Goal: Task Accomplishment & Management: Use online tool/utility

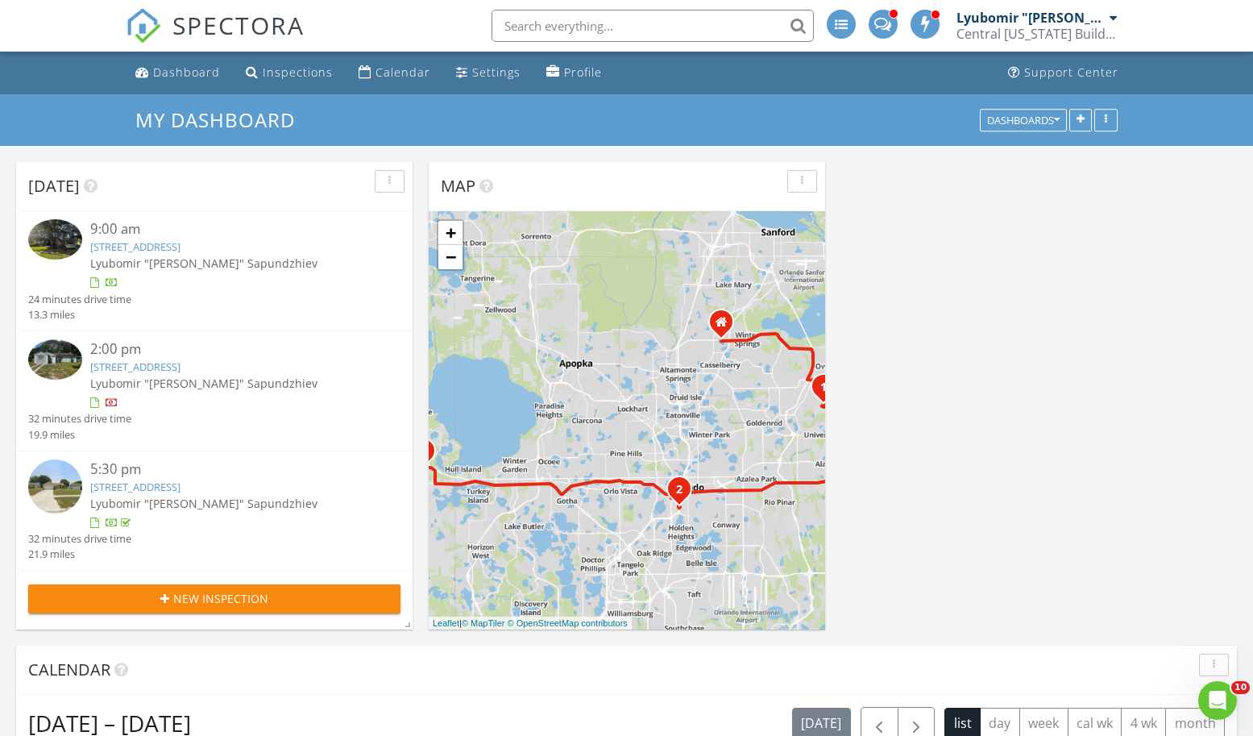
click at [59, 358] on img at bounding box center [55, 359] width 54 height 40
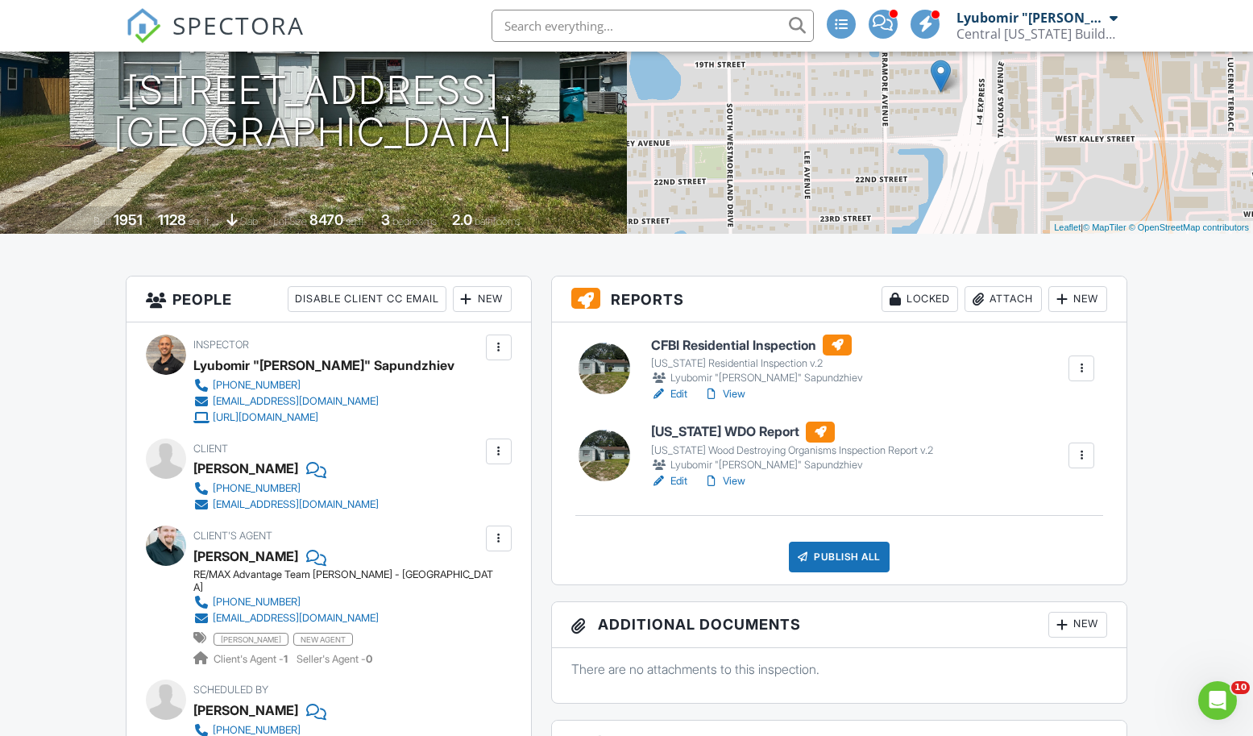
scroll to position [247, 0]
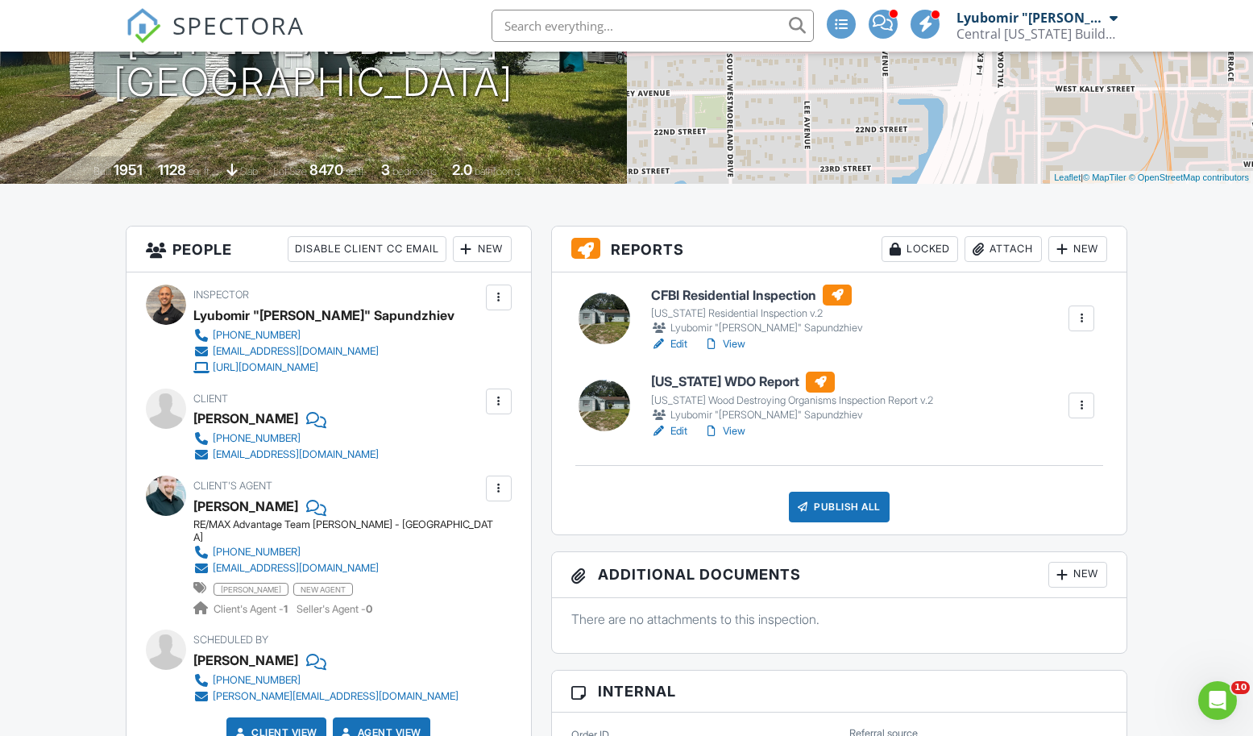
click at [603, 300] on div at bounding box center [604, 318] width 52 height 52
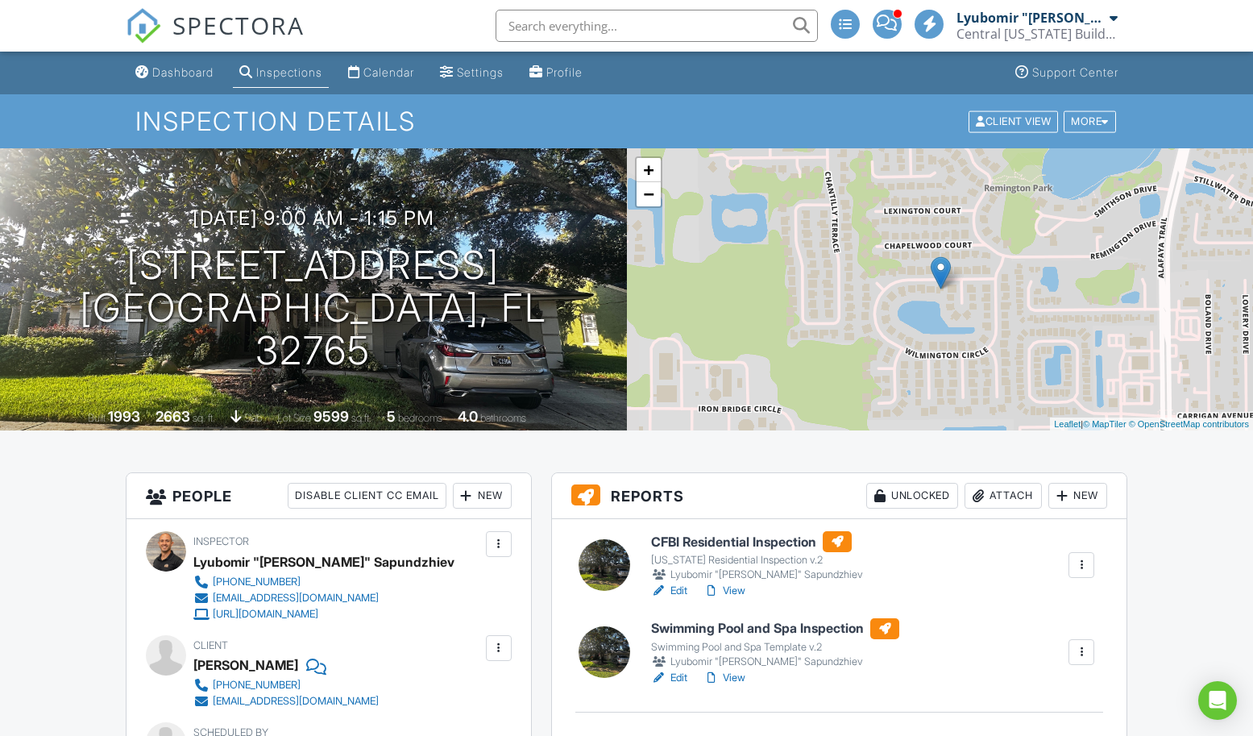
scroll to position [246, 0]
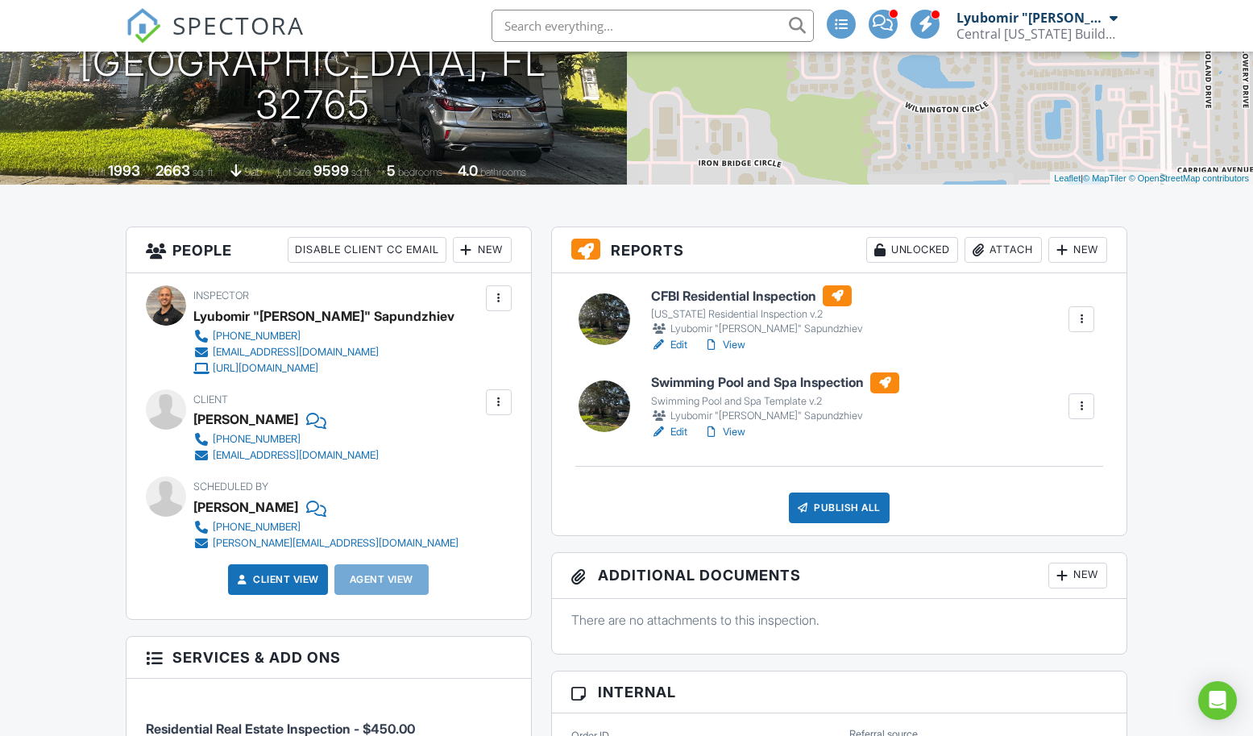
click at [610, 412] on div at bounding box center [604, 406] width 52 height 52
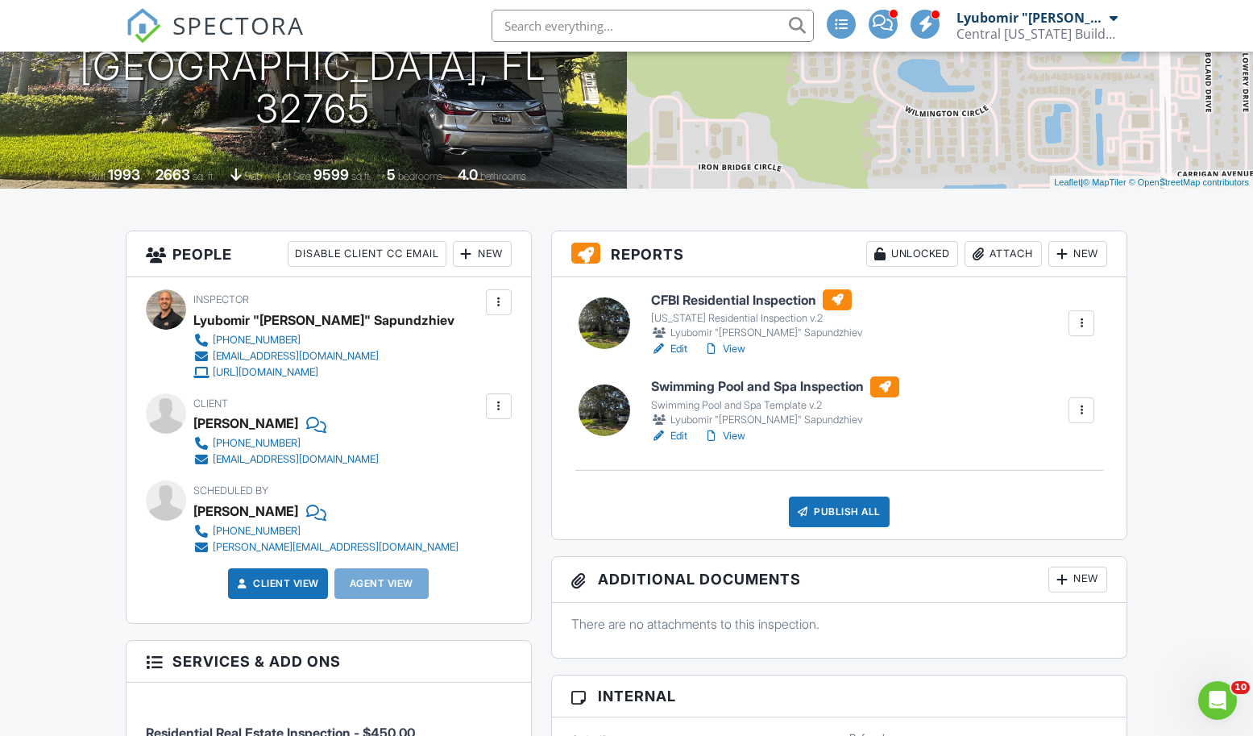
scroll to position [206, 0]
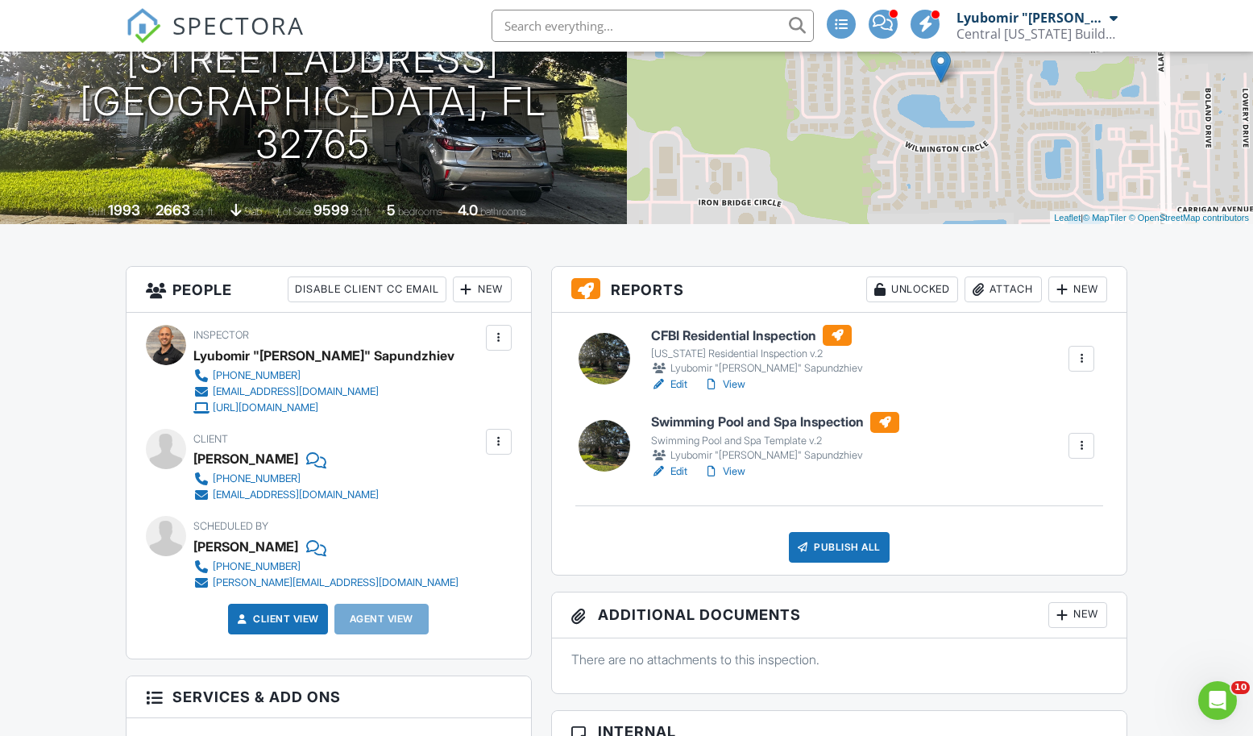
click at [821, 546] on div "Publish All" at bounding box center [839, 547] width 101 height 31
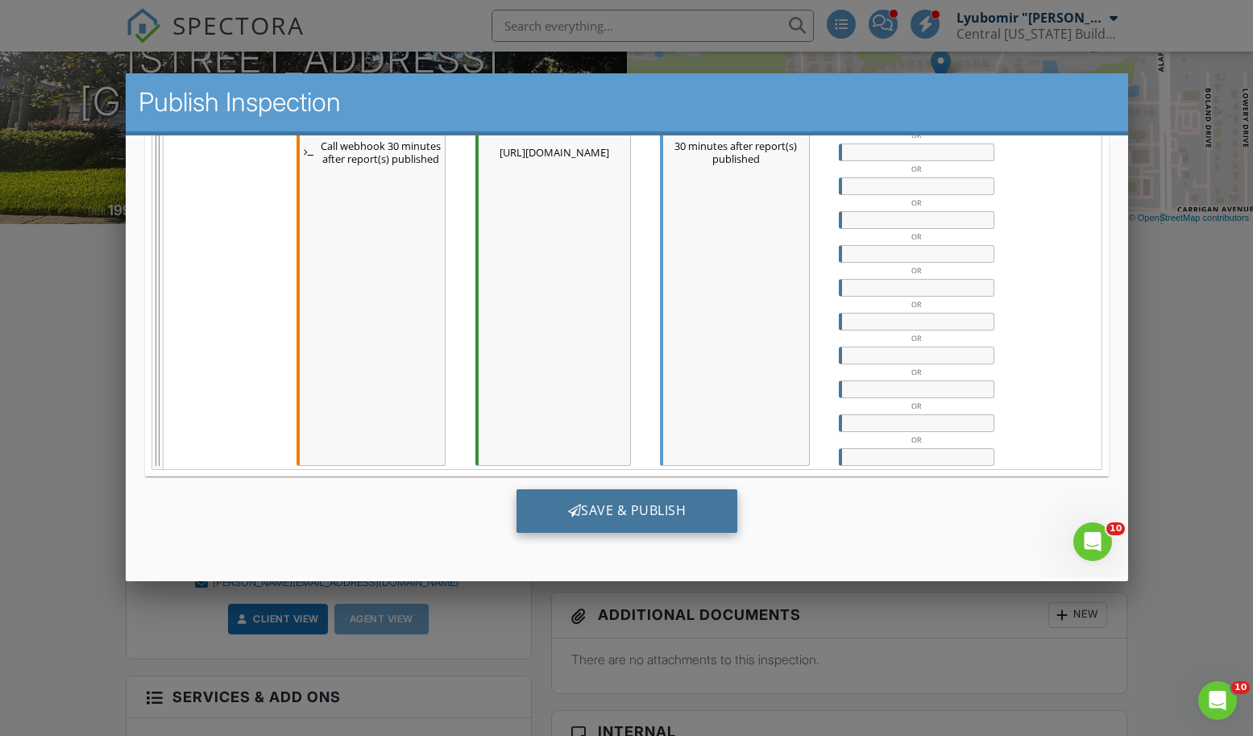
scroll to position [825, 0]
click at [663, 495] on div "Save & Publish" at bounding box center [627, 511] width 222 height 44
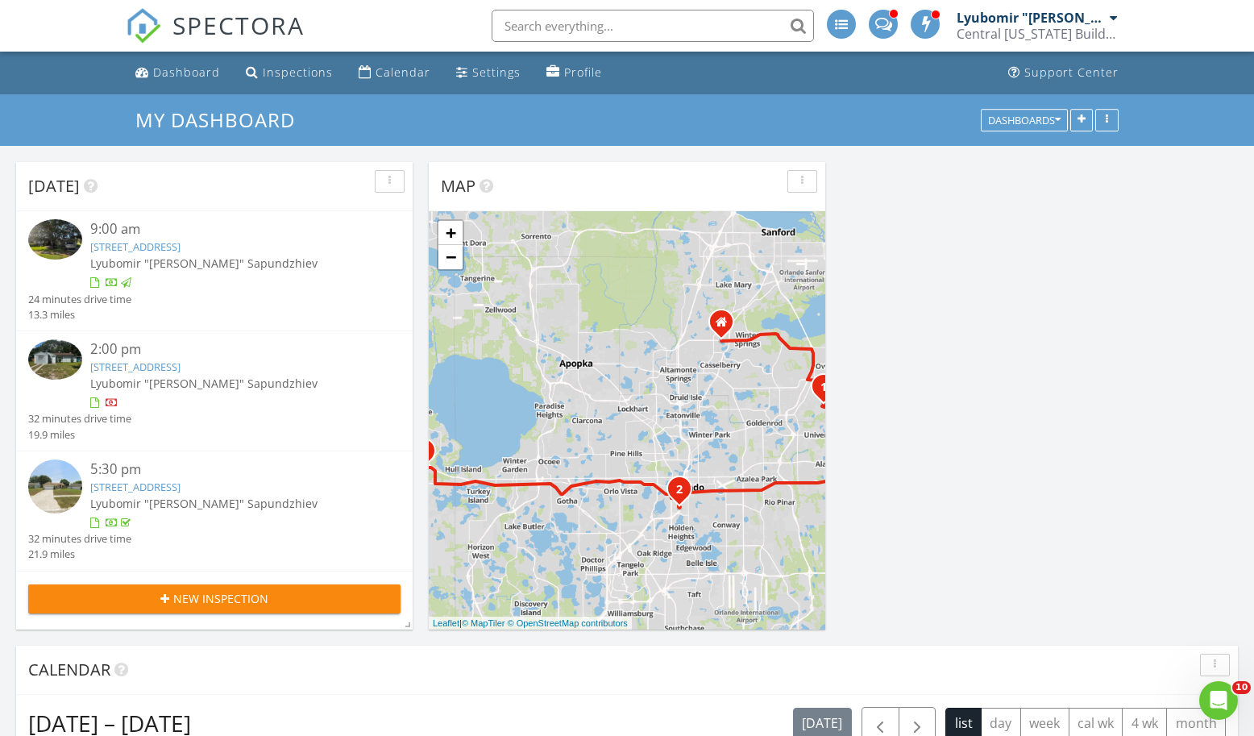
click at [63, 358] on img at bounding box center [55, 359] width 54 height 40
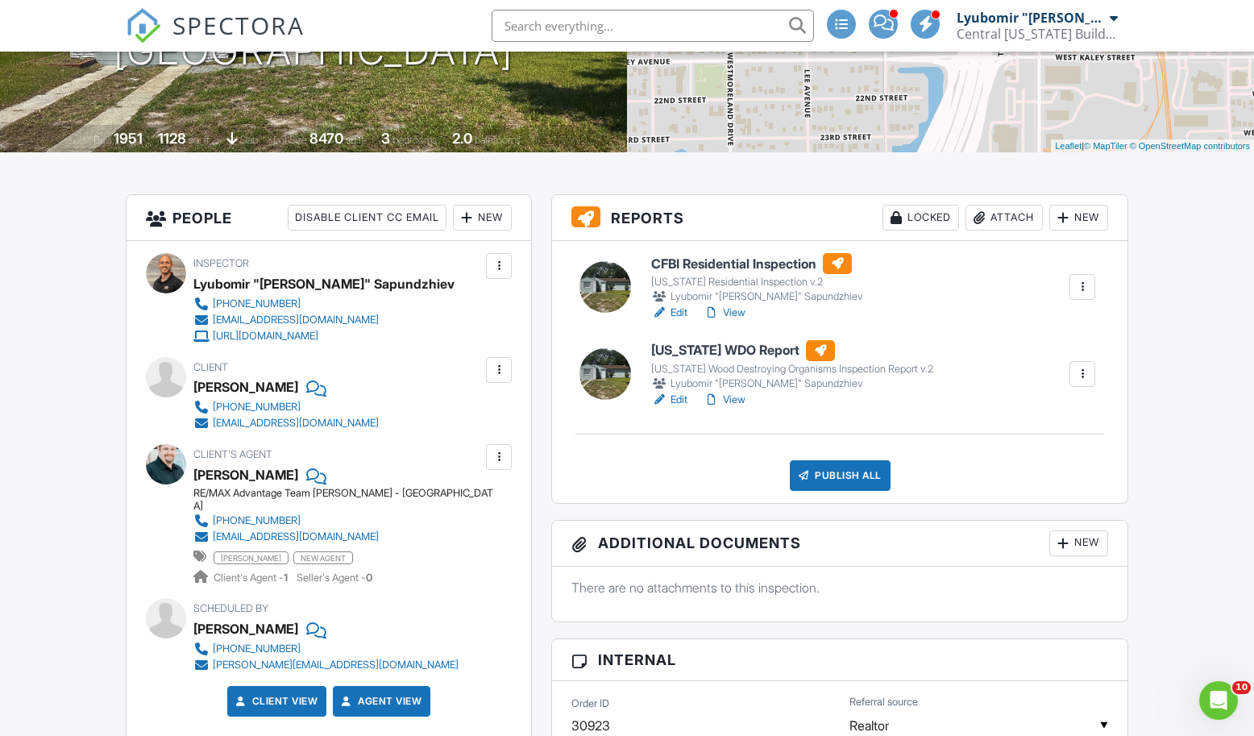
scroll to position [271, 0]
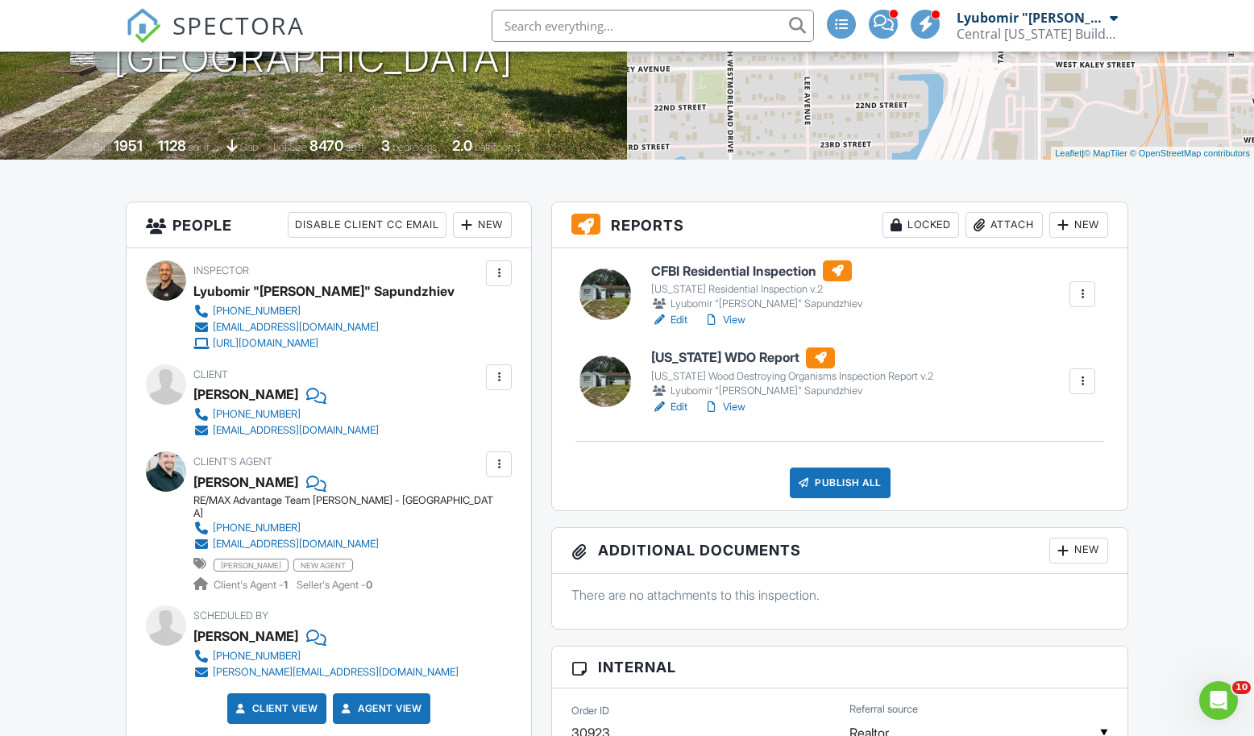
click at [585, 380] on div at bounding box center [605, 381] width 52 height 52
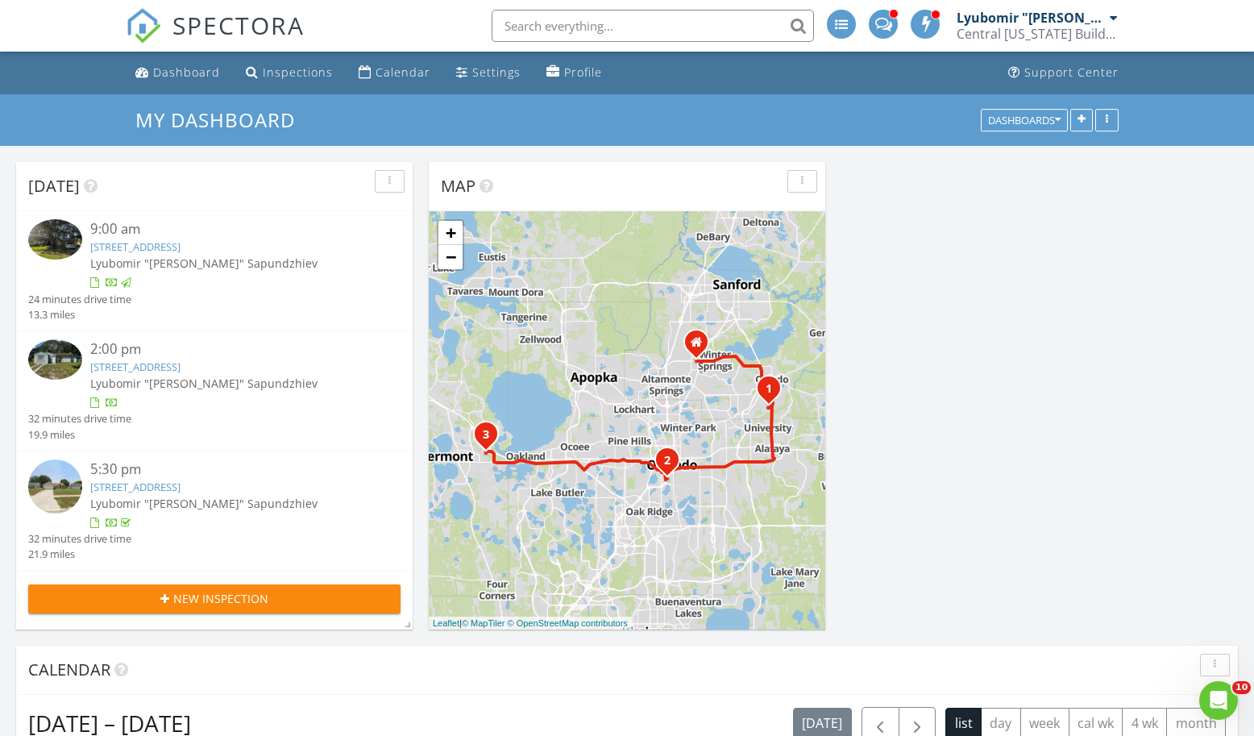
click at [60, 357] on img at bounding box center [55, 359] width 54 height 40
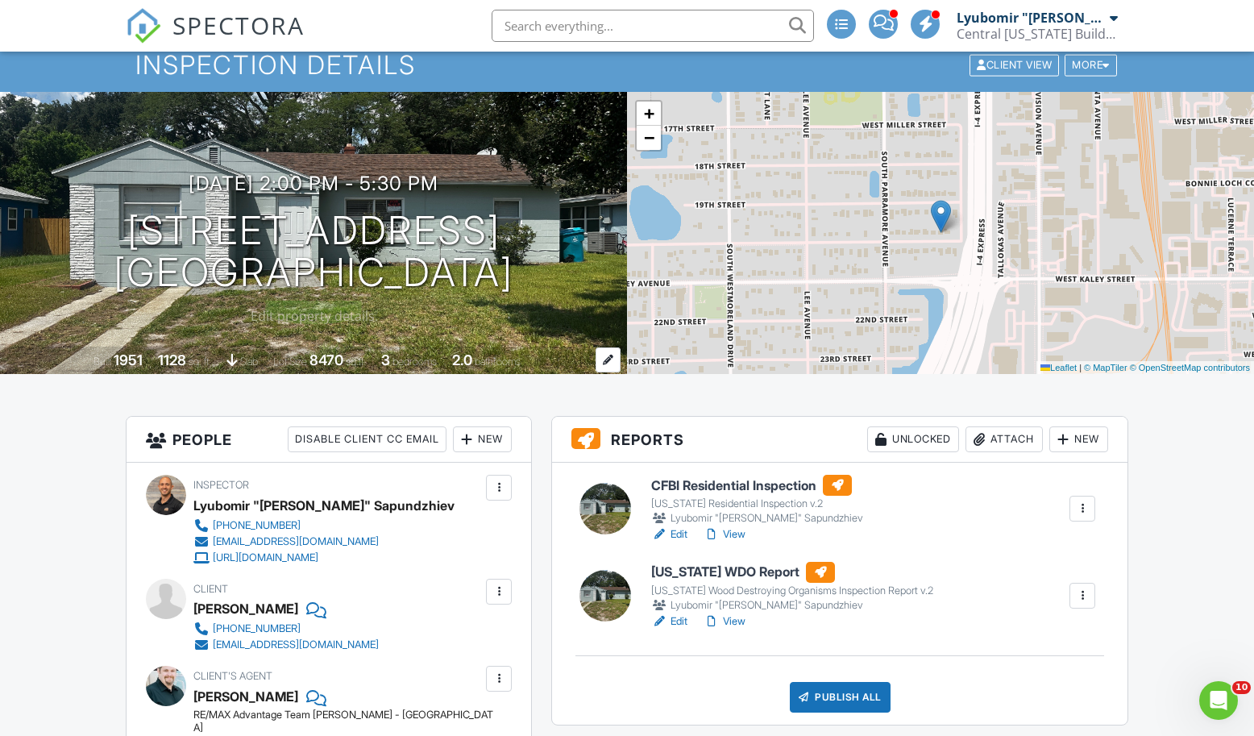
scroll to position [114, 0]
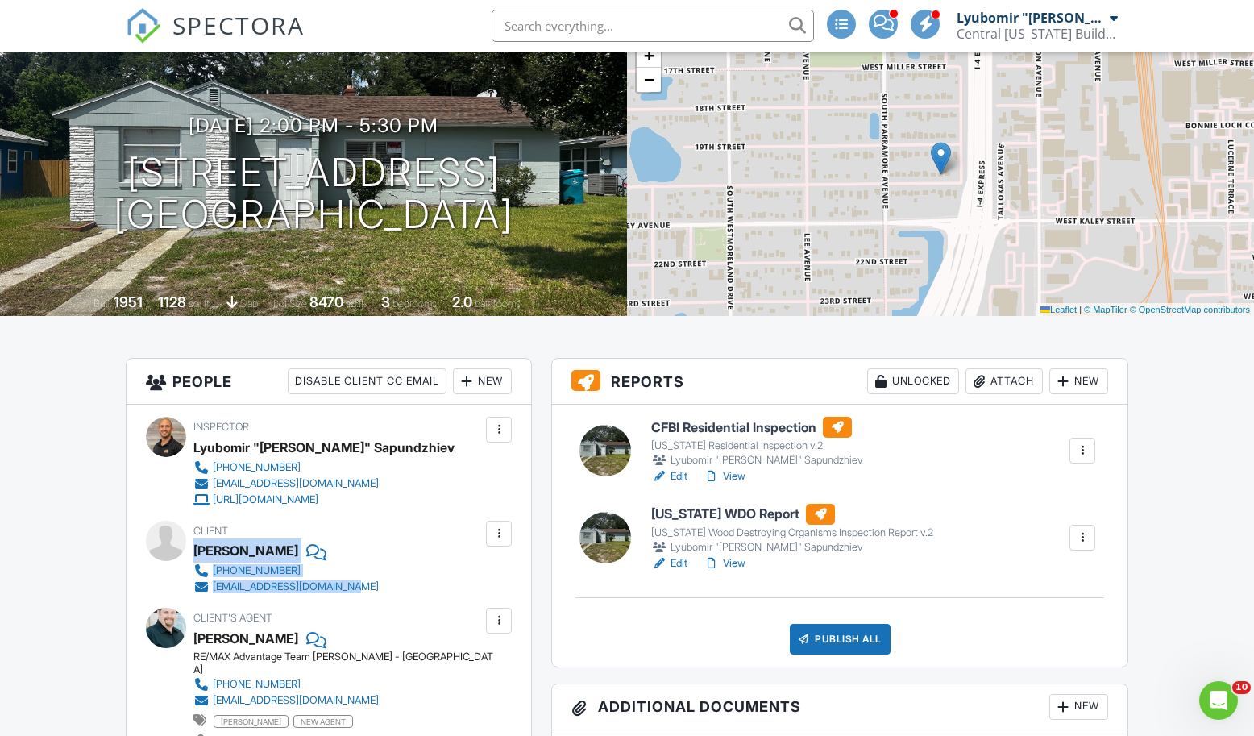
drag, startPoint x: 195, startPoint y: 545, endPoint x: 347, endPoint y: 588, distance: 158.1
click at [347, 588] on div "Client Catarina Nota 941-400-3569 belacatarin12@hotmail.com" at bounding box center [324, 557] width 263 height 74
copy div "Catarina Nota 941-400-3569 belacatarin12@hotmail.com"
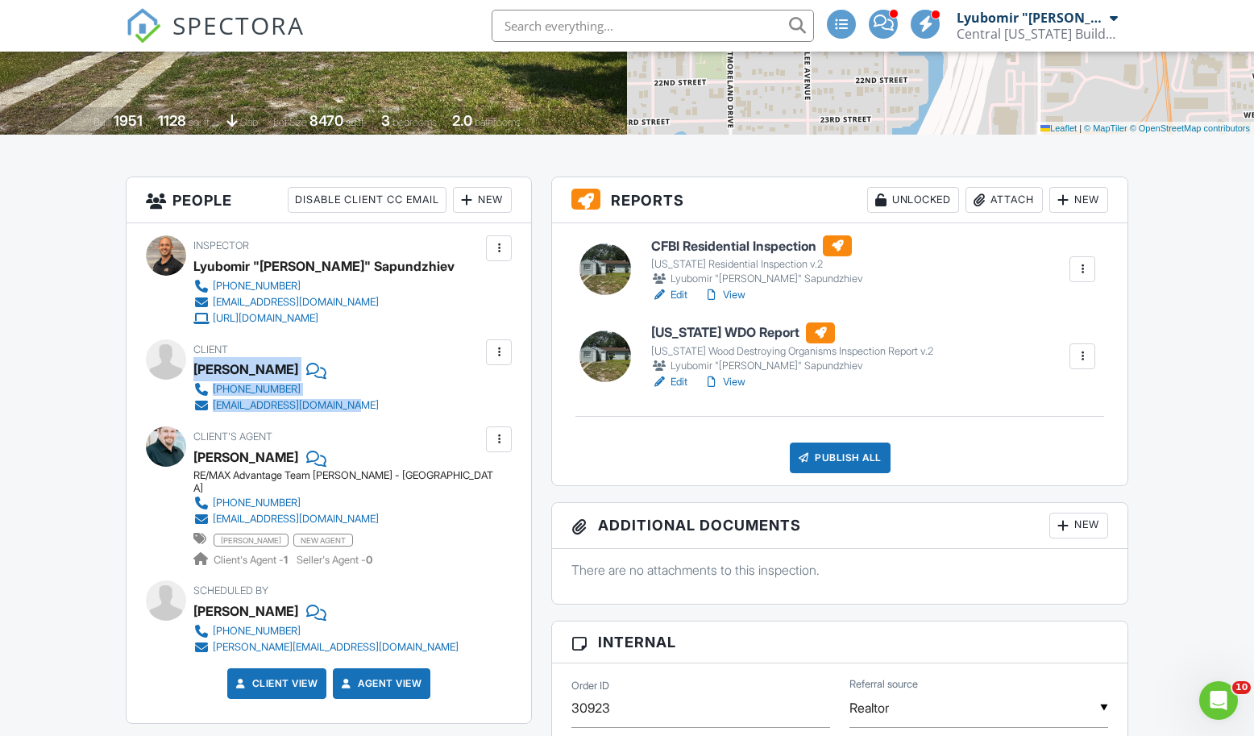
scroll to position [305, 0]
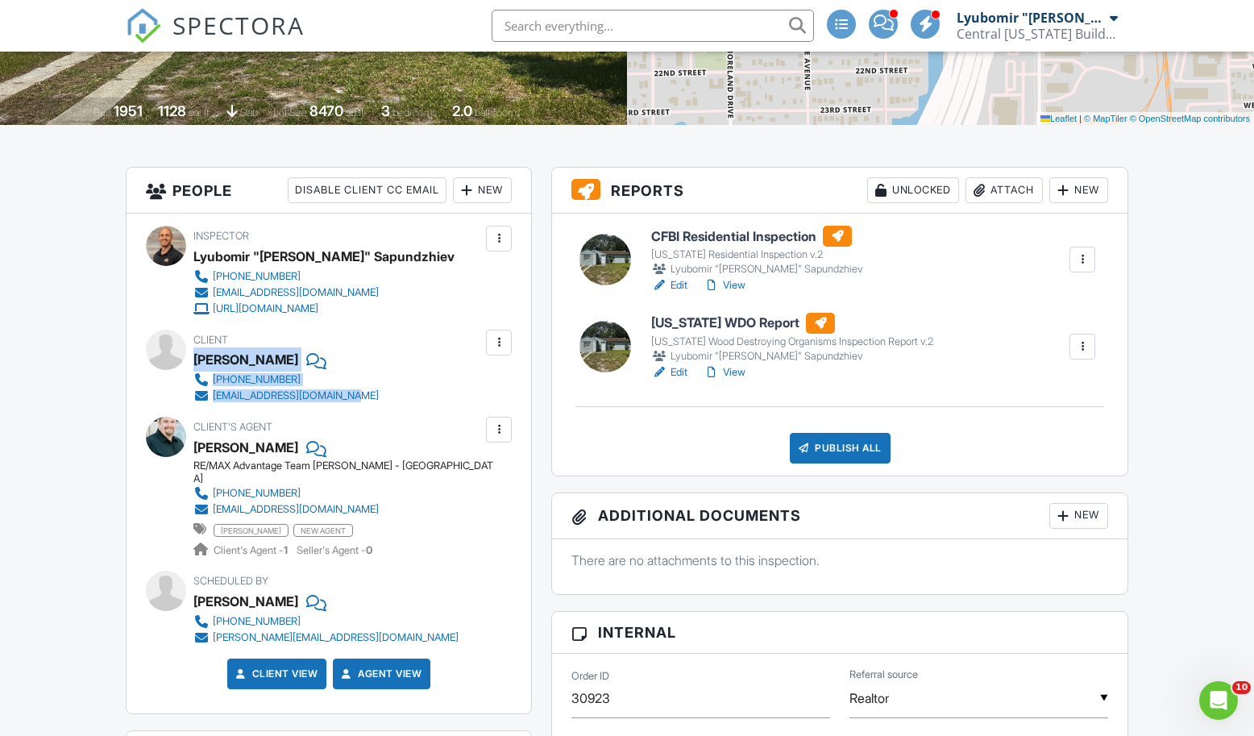
drag, startPoint x: 193, startPoint y: 445, endPoint x: 387, endPoint y: 493, distance: 200.1
click at [387, 493] on div "Client's Agent Mark Breller RE/MAX Advantage Team Zimmerman - Port Orange 386-3…" at bounding box center [376, 487] width 367 height 141
copy div "Mark Breller RE/MAX Advantage Team Zimmerman - Port Orange 386-384-9072 mark@te…"
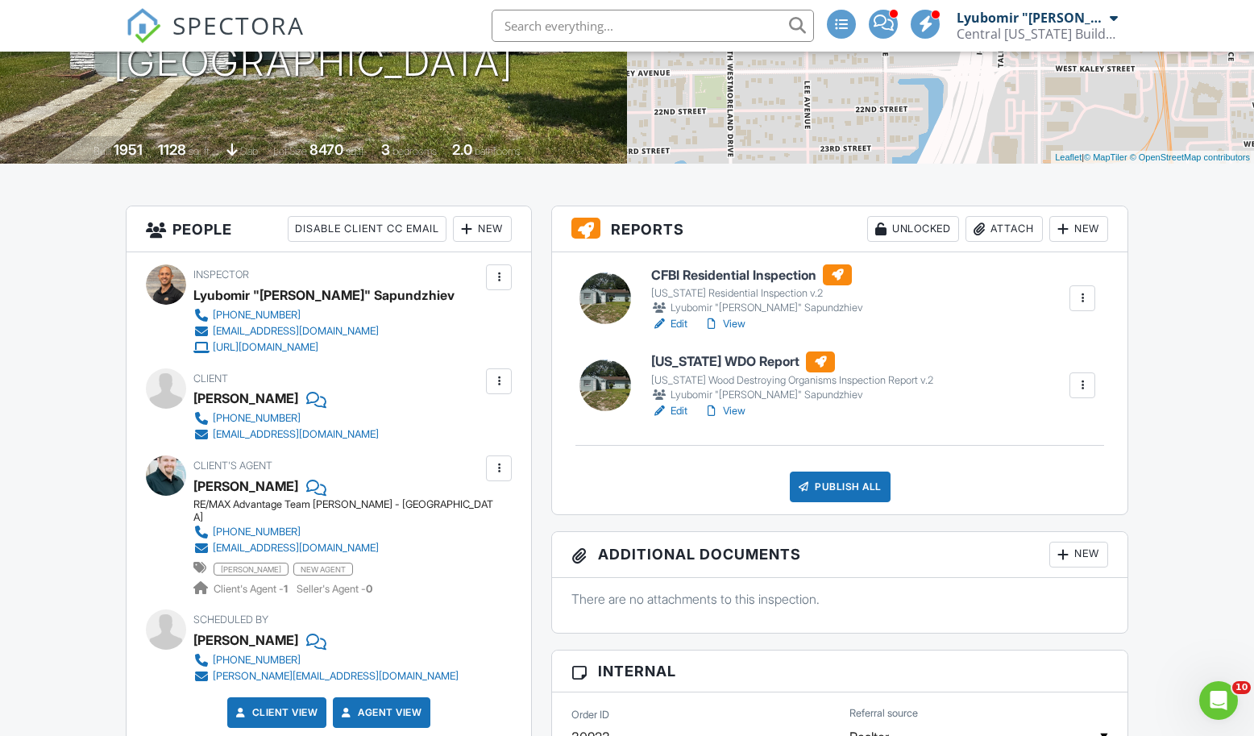
scroll to position [231, 0]
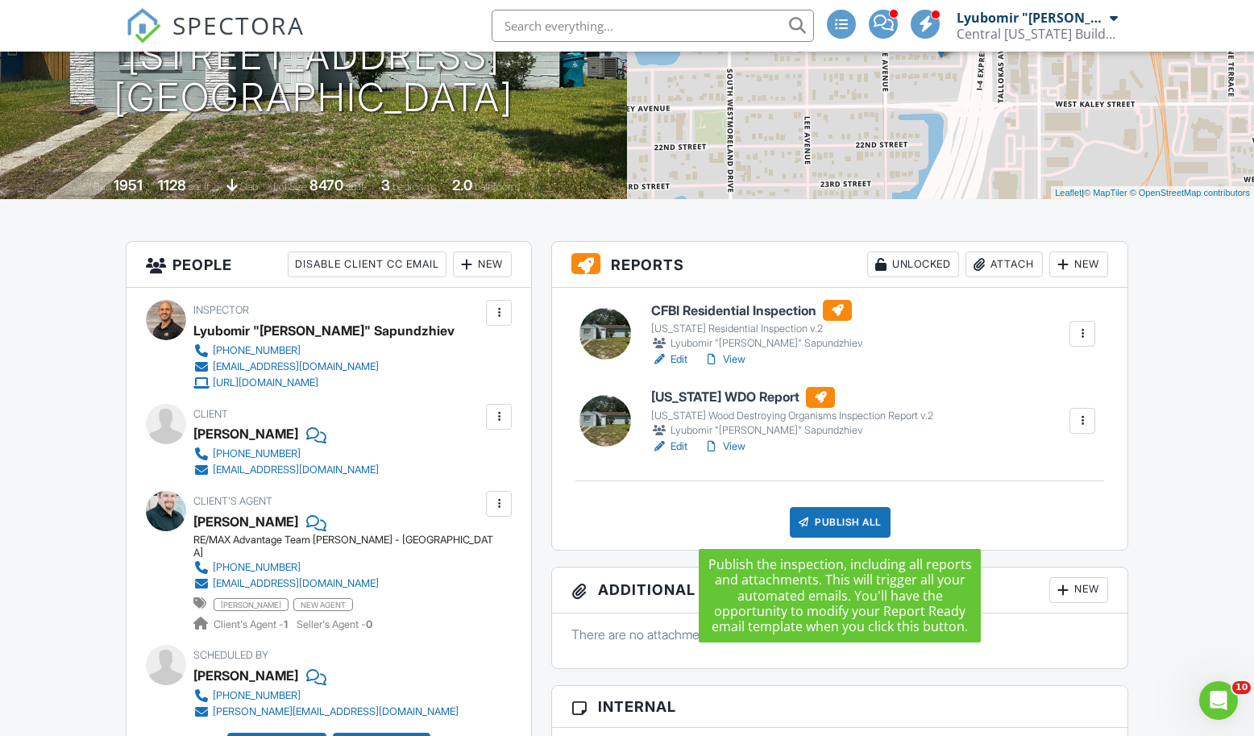
click at [863, 519] on div "Publish All" at bounding box center [839, 522] width 101 height 31
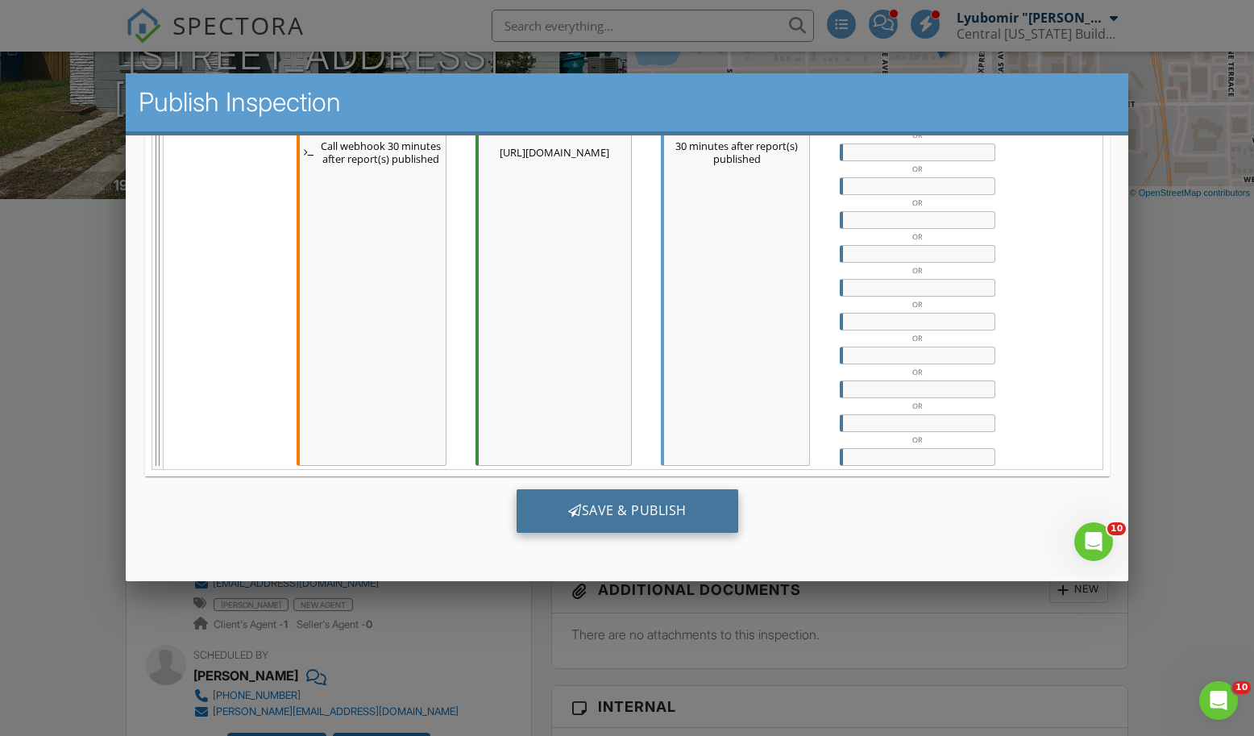
scroll to position [825, 0]
click at [640, 514] on div "Save & Publish" at bounding box center [627, 511] width 222 height 44
